Goal: Navigation & Orientation: Find specific page/section

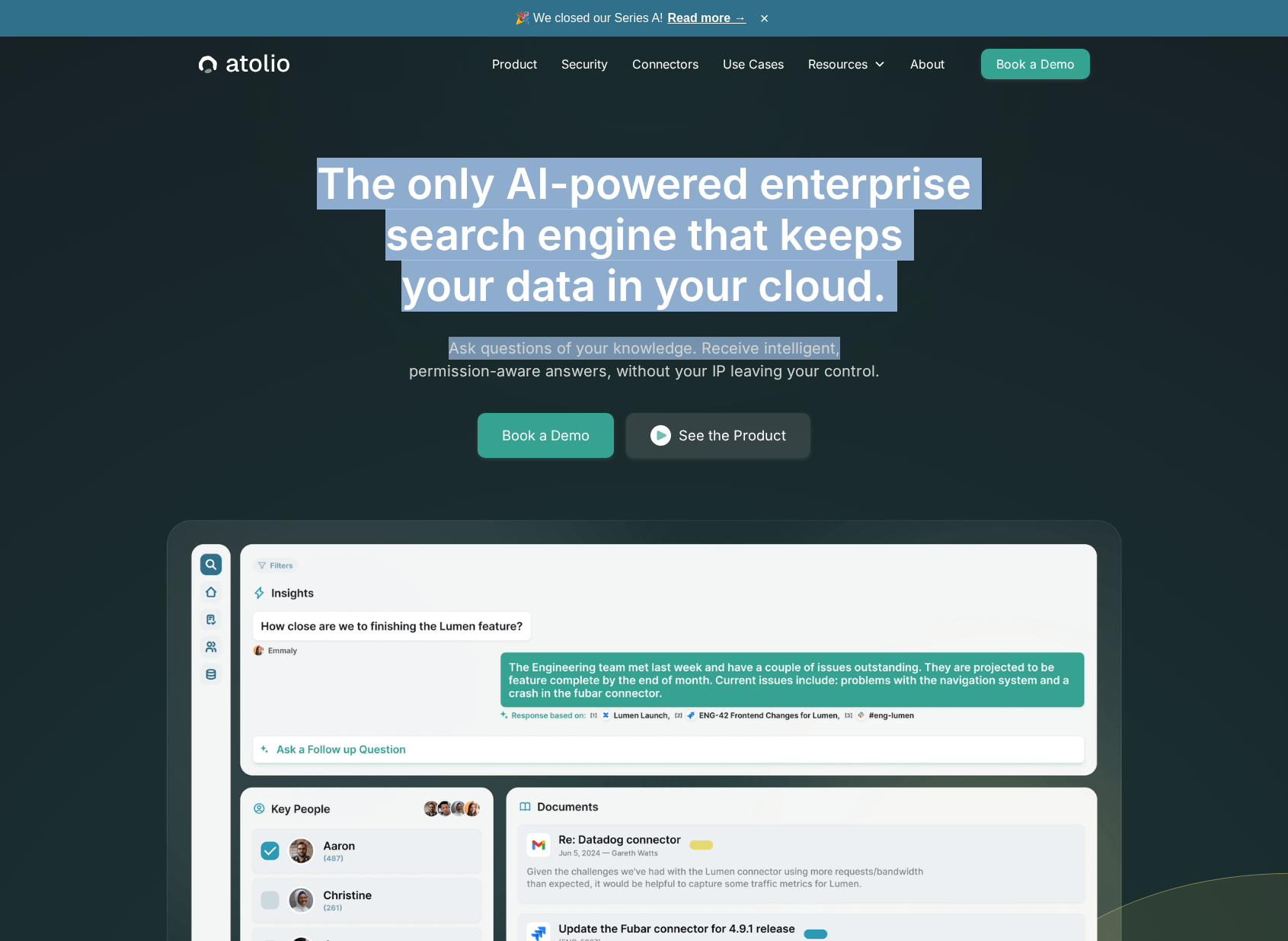
click at [889, 347] on div "The only AI-powered enterprise search engine that keeps your data in your cloud…" at bounding box center [644, 557] width 975 height 969
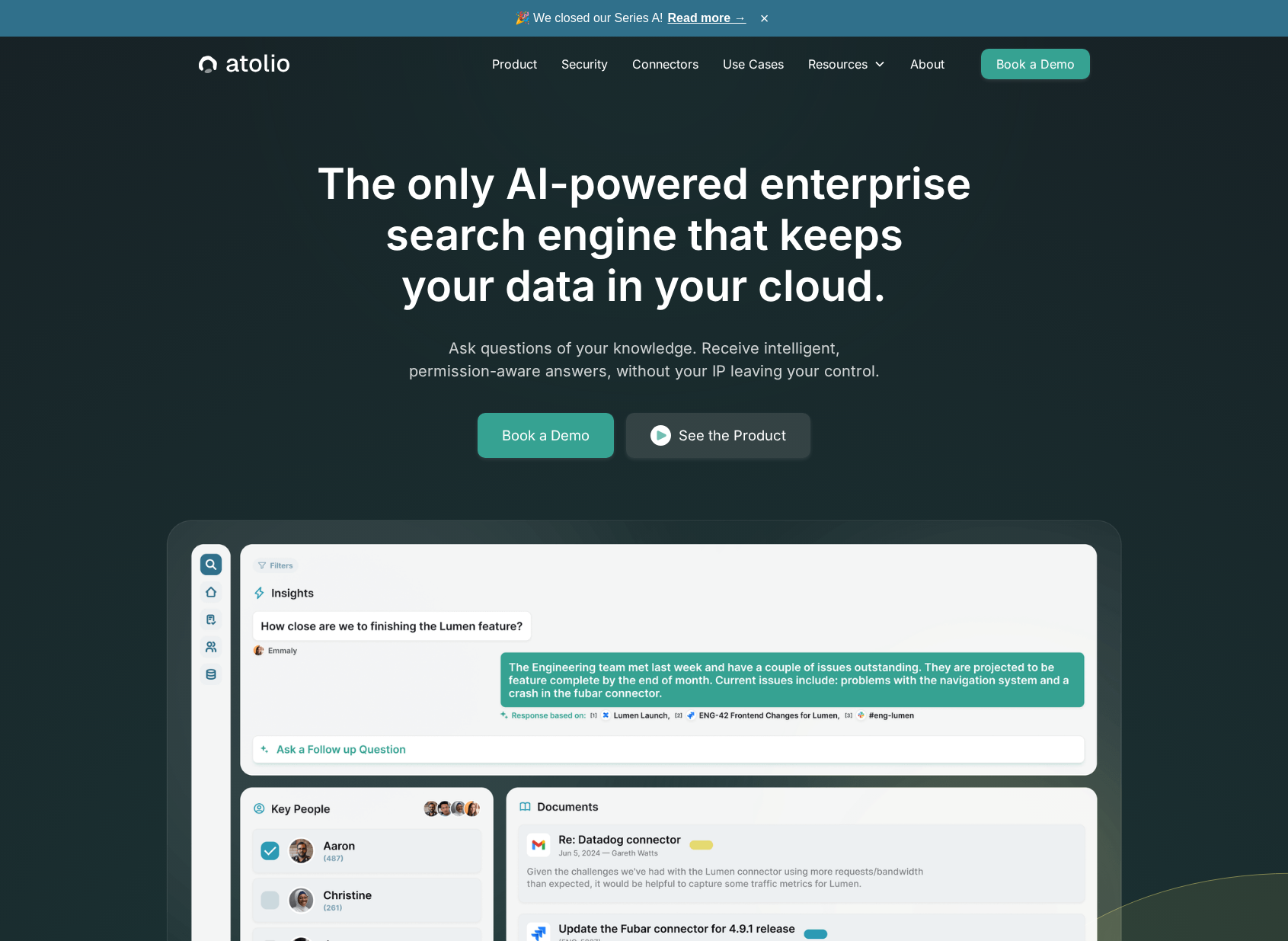
drag, startPoint x: 916, startPoint y: 239, endPoint x: 708, endPoint y: 92, distance: 254.7
click at [914, 240] on h1 "The only AI-powered enterprise search engine that keeps your data in your cloud." at bounding box center [644, 235] width 780 height 154
click at [322, 126] on div at bounding box center [644, 115] width 780 height 85
click at [1183, 346] on icon at bounding box center [1079, 745] width 418 height 1110
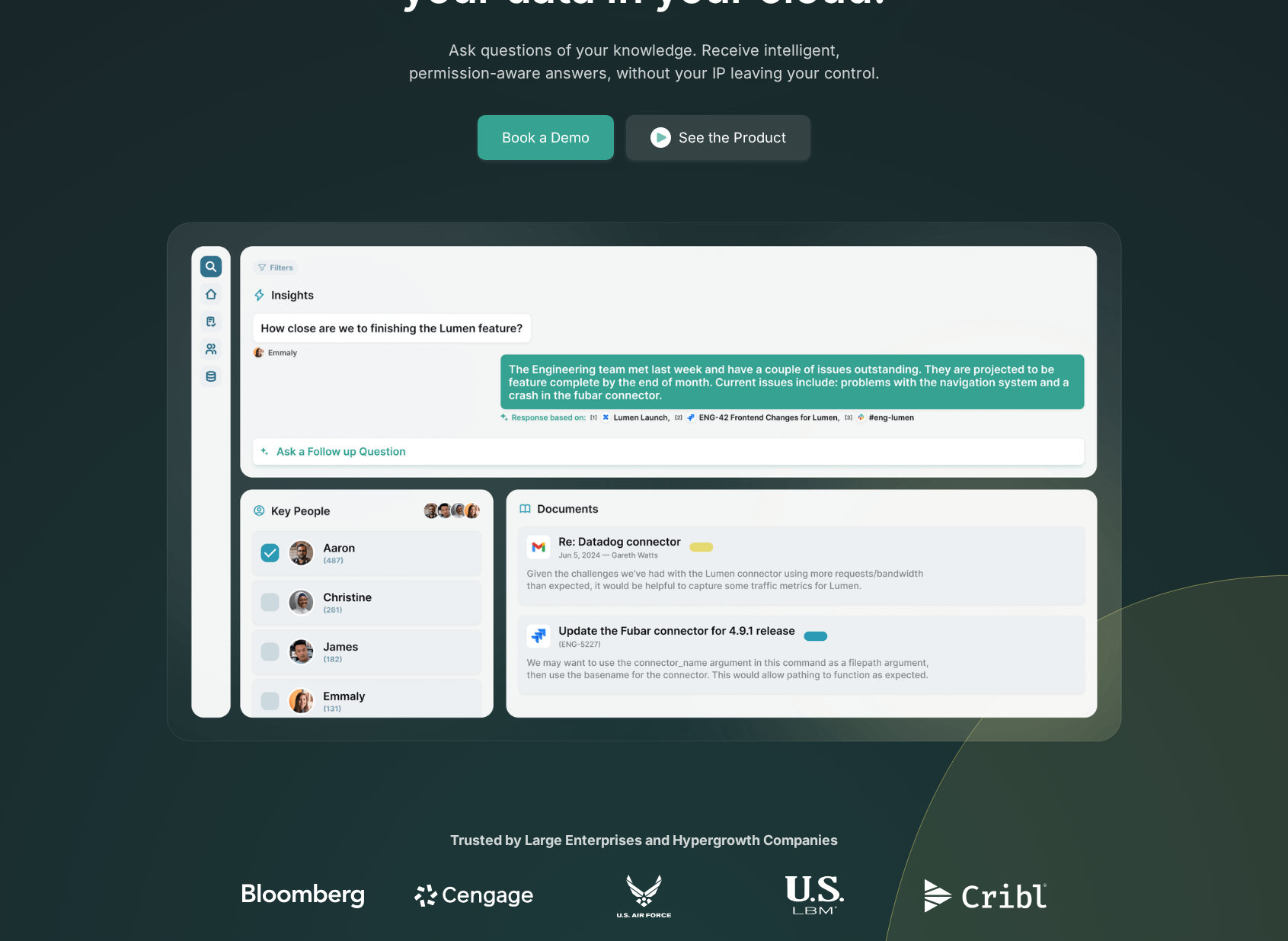
scroll to position [83, 0]
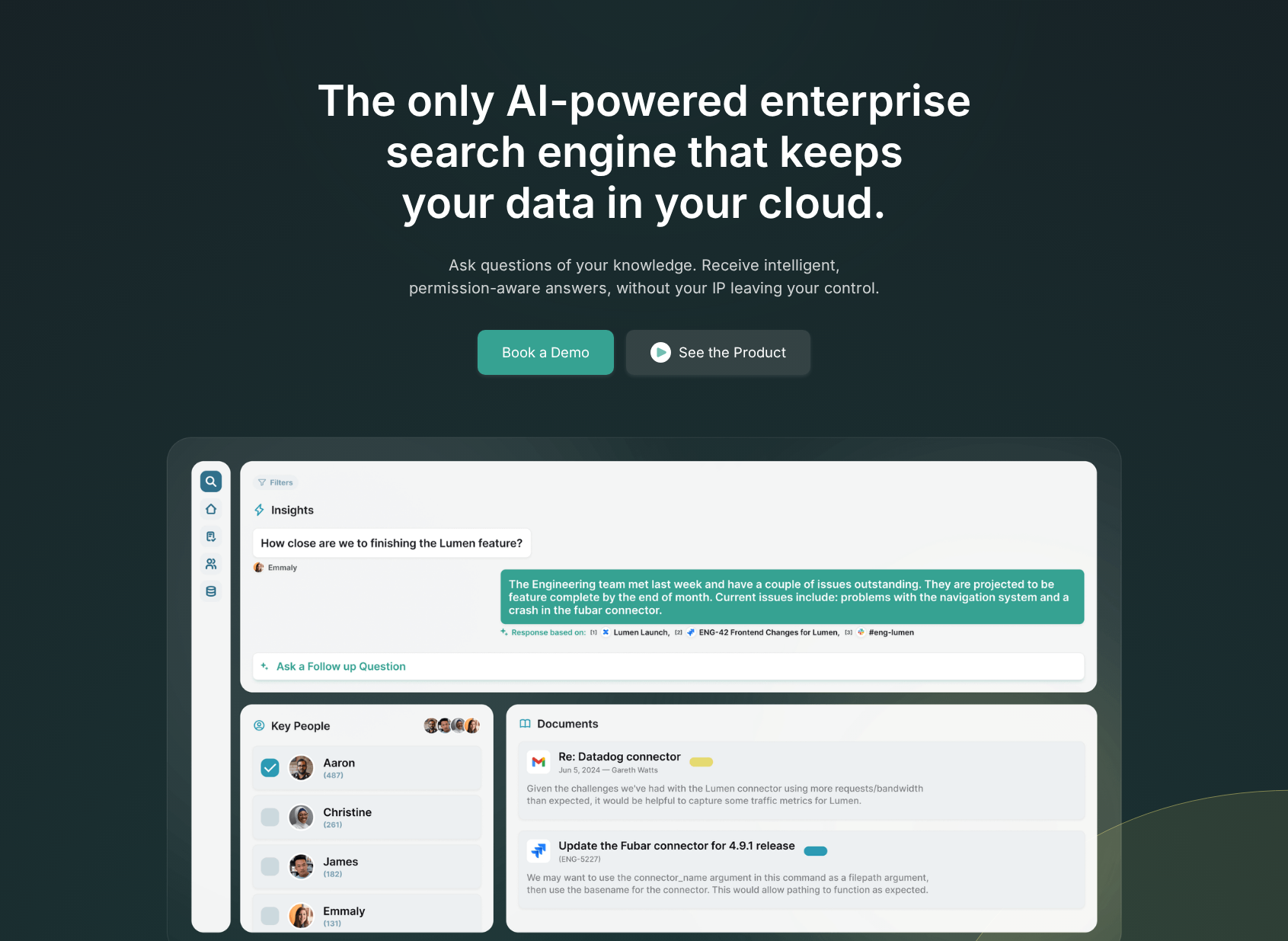
click at [1158, 347] on icon at bounding box center [1079, 662] width 418 height 1110
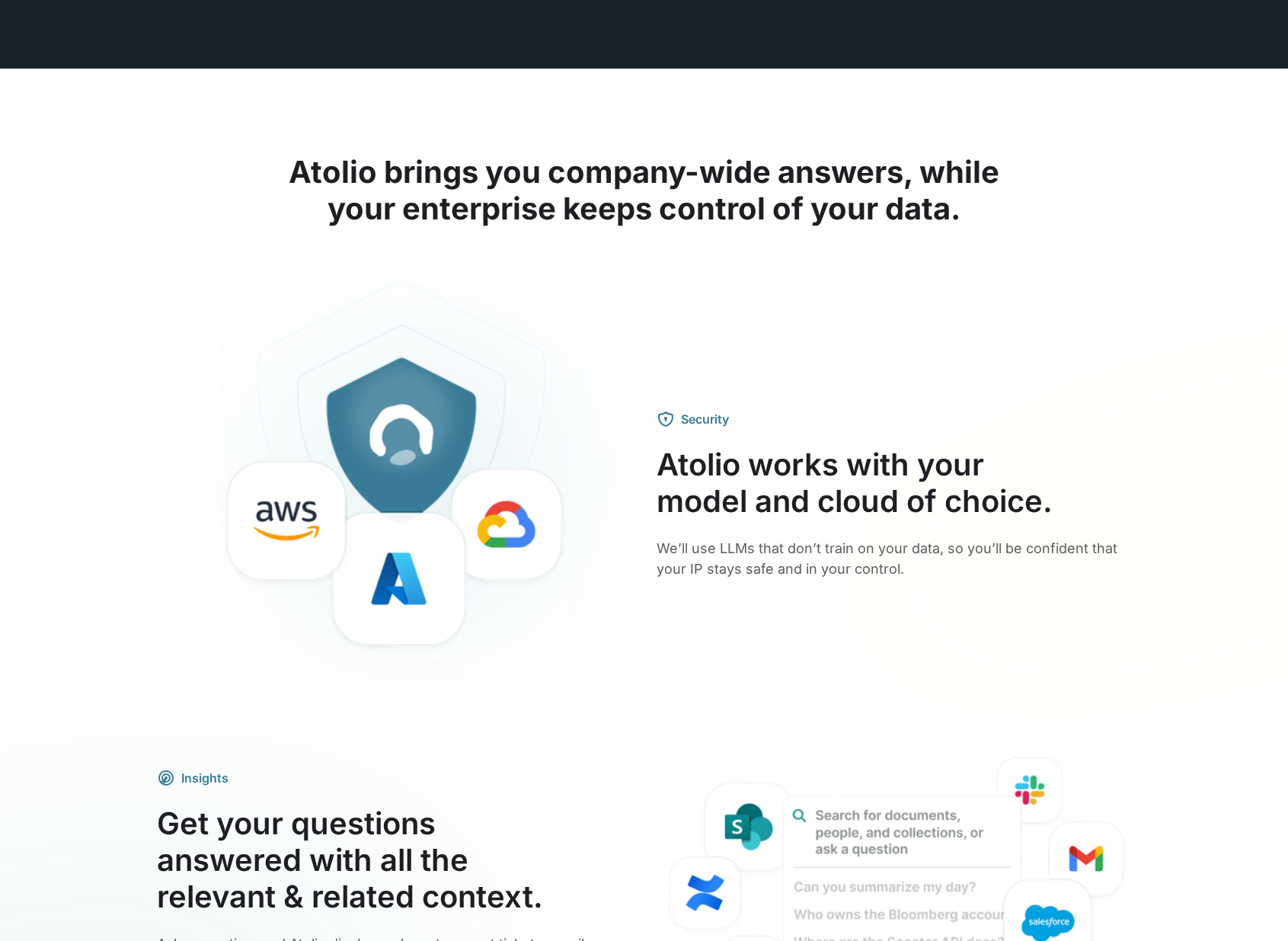
scroll to position [0, 0]
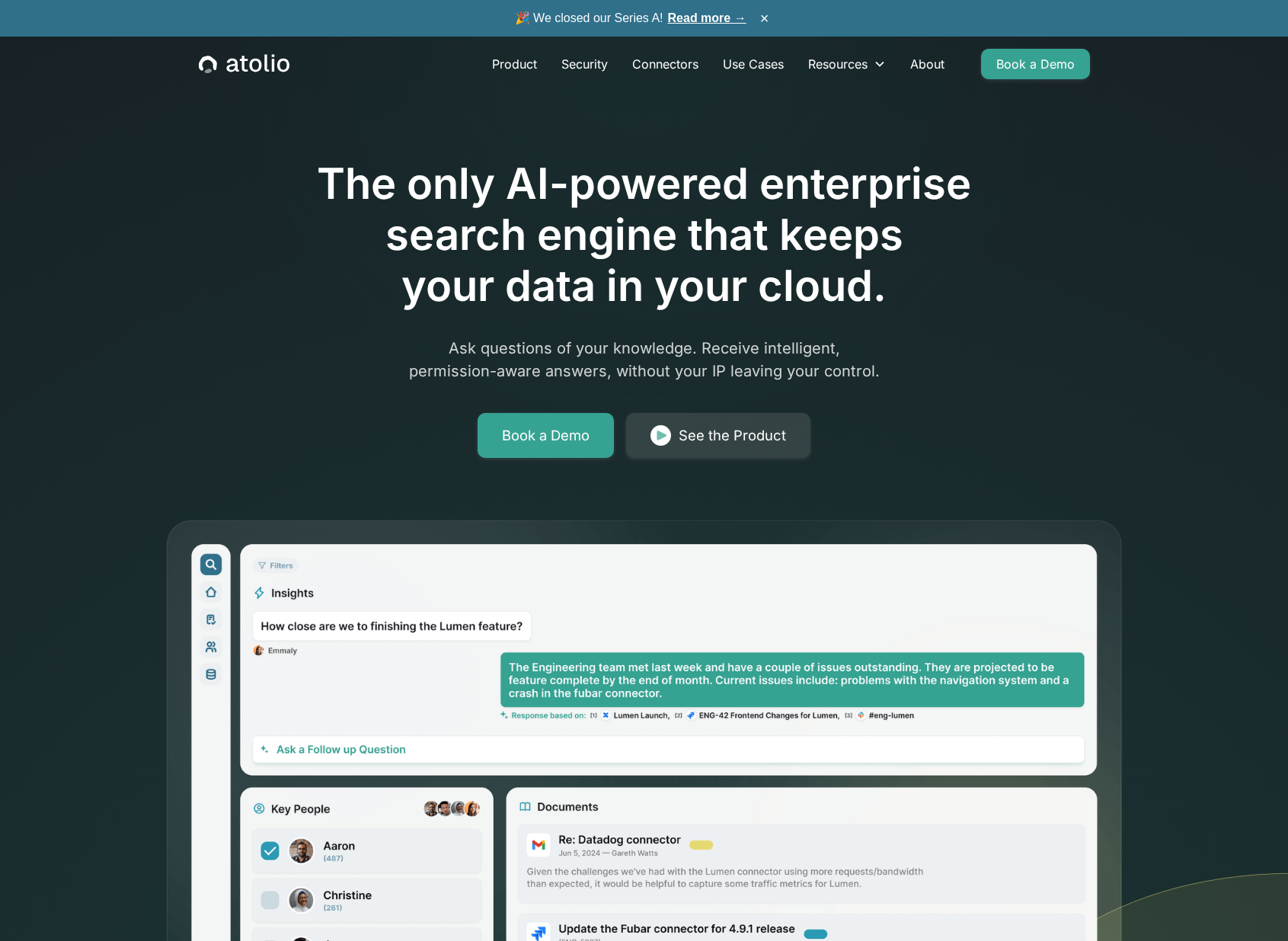
click at [923, 256] on h1 "The only AI-powered enterprise search engine that keeps your data in your cloud." at bounding box center [644, 235] width 780 height 154
click at [687, 63] on link "Connectors" at bounding box center [665, 64] width 90 height 30
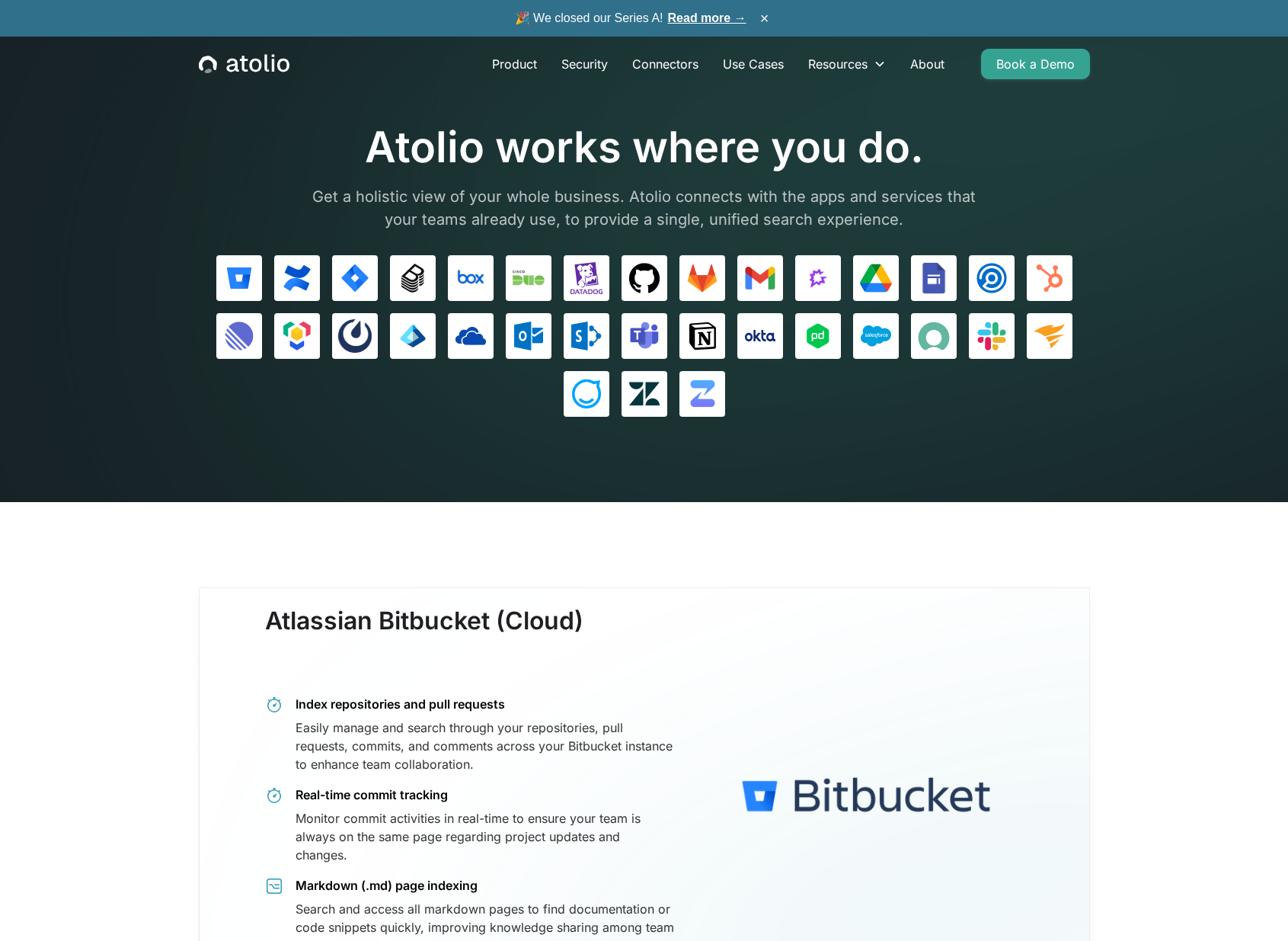
click at [1041, 419] on section "Atolio works where you do. Get a holistic view of your whole business. Atolio c…" at bounding box center [644, 251] width 1288 height 502
click at [236, 70] on icon "home" at bounding box center [232, 65] width 12 height 14
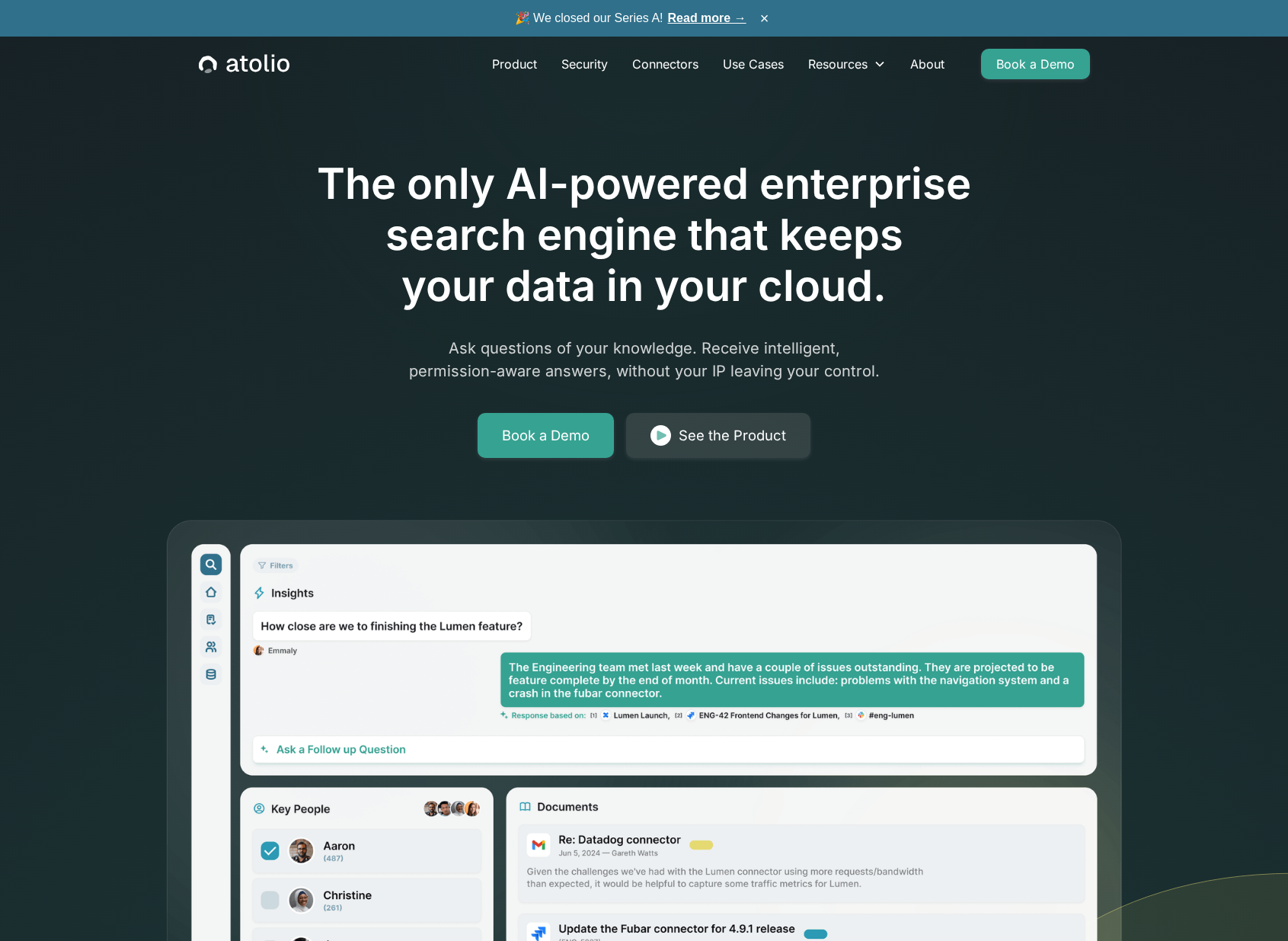
click at [891, 217] on h1 "The only AI-powered enterprise search engine that keeps your data in your cloud." at bounding box center [644, 235] width 780 height 154
